Goal: Task Accomplishment & Management: Complete application form

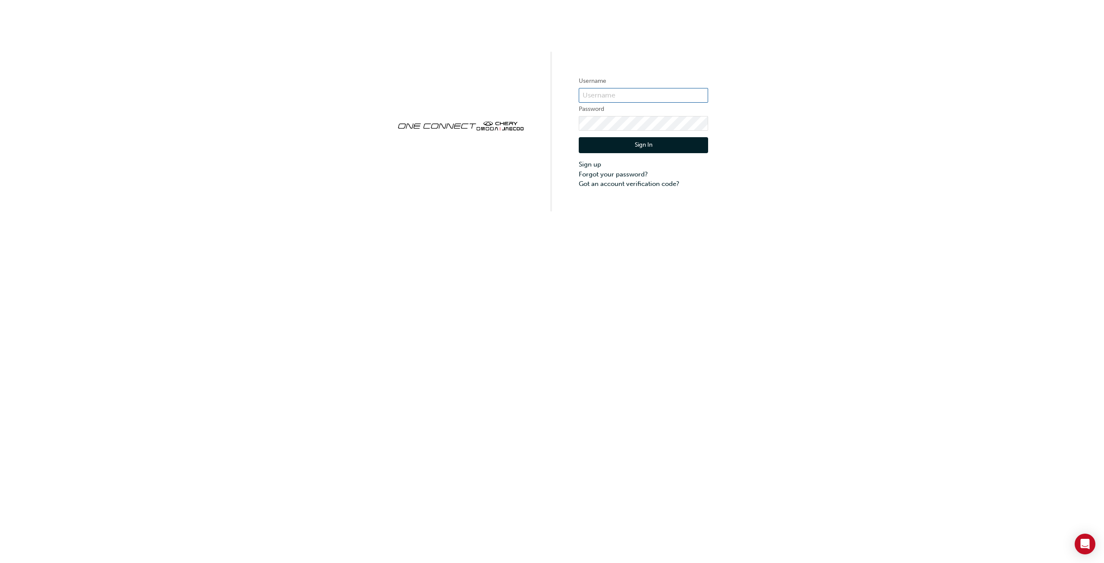
click at [590, 97] on input "text" at bounding box center [643, 95] width 129 height 15
click at [608, 94] on input "text" at bounding box center [643, 95] width 129 height 15
click at [623, 97] on input "text" at bounding box center [643, 95] width 129 height 15
click at [623, 96] on input "text" at bounding box center [643, 95] width 129 height 15
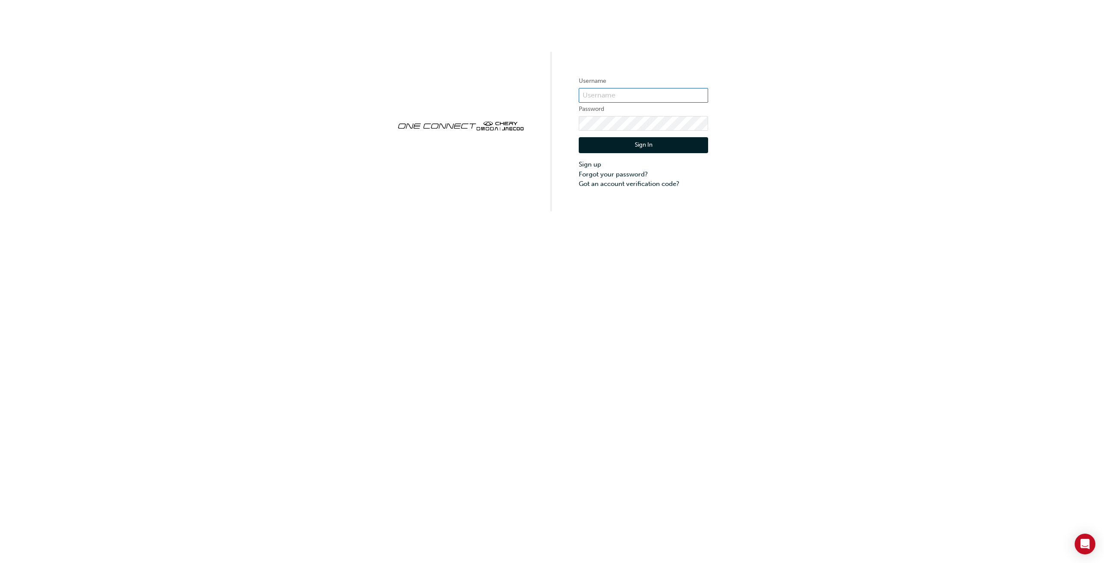
click at [623, 97] on input "text" at bounding box center [643, 95] width 129 height 15
click at [623, 94] on input "text" at bounding box center [643, 95] width 129 height 15
click at [624, 100] on input "text" at bounding box center [643, 95] width 129 height 15
drag, startPoint x: 983, startPoint y: 3, endPoint x: 806, endPoint y: 28, distance: 178.6
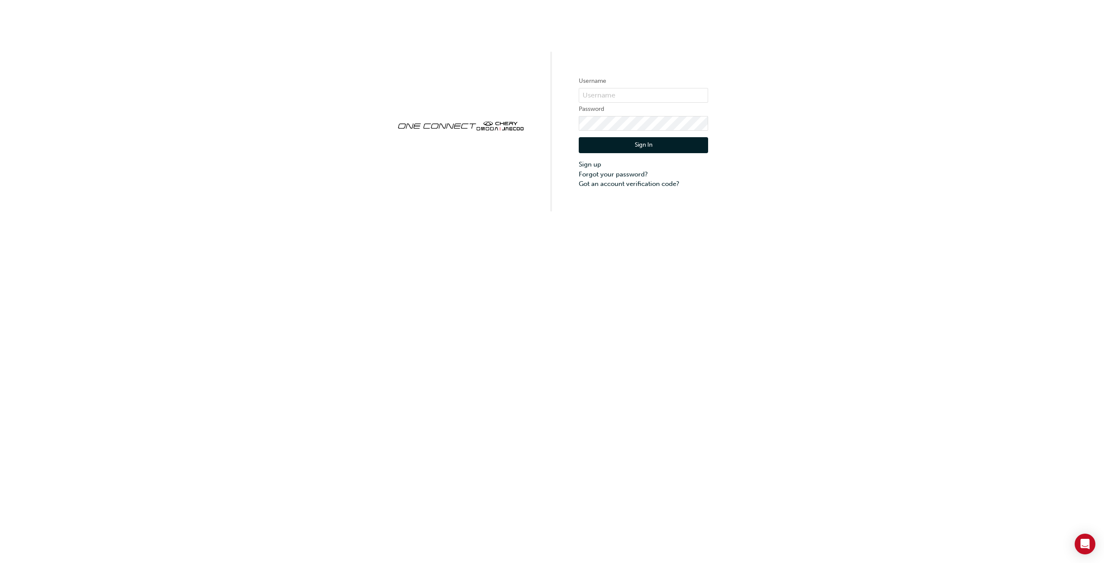
click at [806, 28] on div "Username Password Sign In Sign up Forgot your password? Got an account verifica…" at bounding box center [552, 105] width 1104 height 211
click at [603, 95] on input "text" at bounding box center [643, 95] width 129 height 15
type input "peter@cherynorthenbeaches.com.au"
click button "Sign In" at bounding box center [643, 145] width 129 height 16
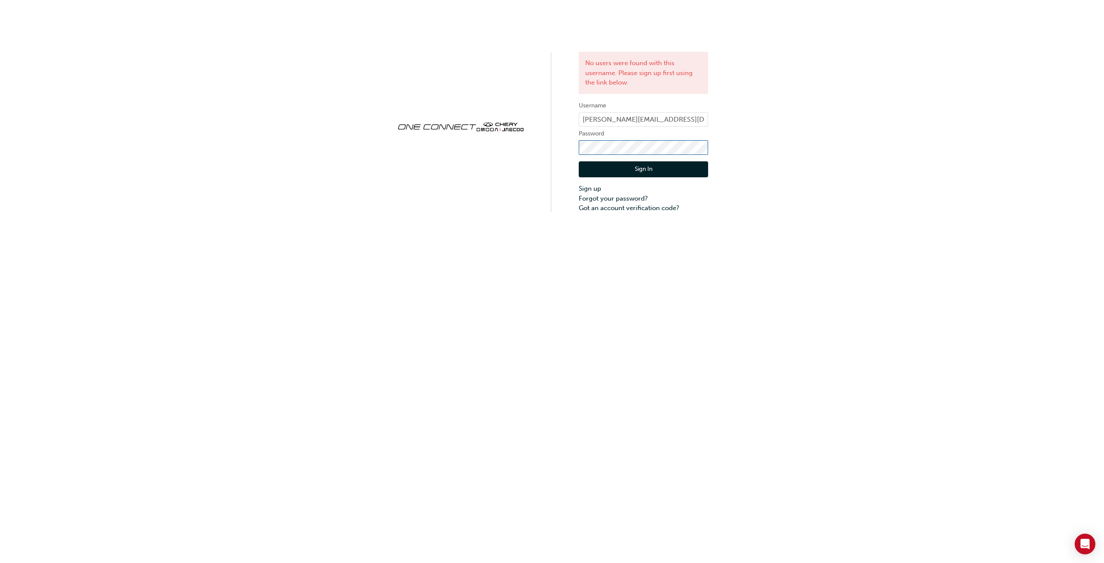
click button "Sign In" at bounding box center [643, 169] width 129 height 16
click at [495, 171] on div "No users were found with this username. Please sign up first using the link bel…" at bounding box center [552, 106] width 1104 height 213
click button "Sign In" at bounding box center [643, 169] width 129 height 16
